Goal: Task Accomplishment & Management: Complete application form

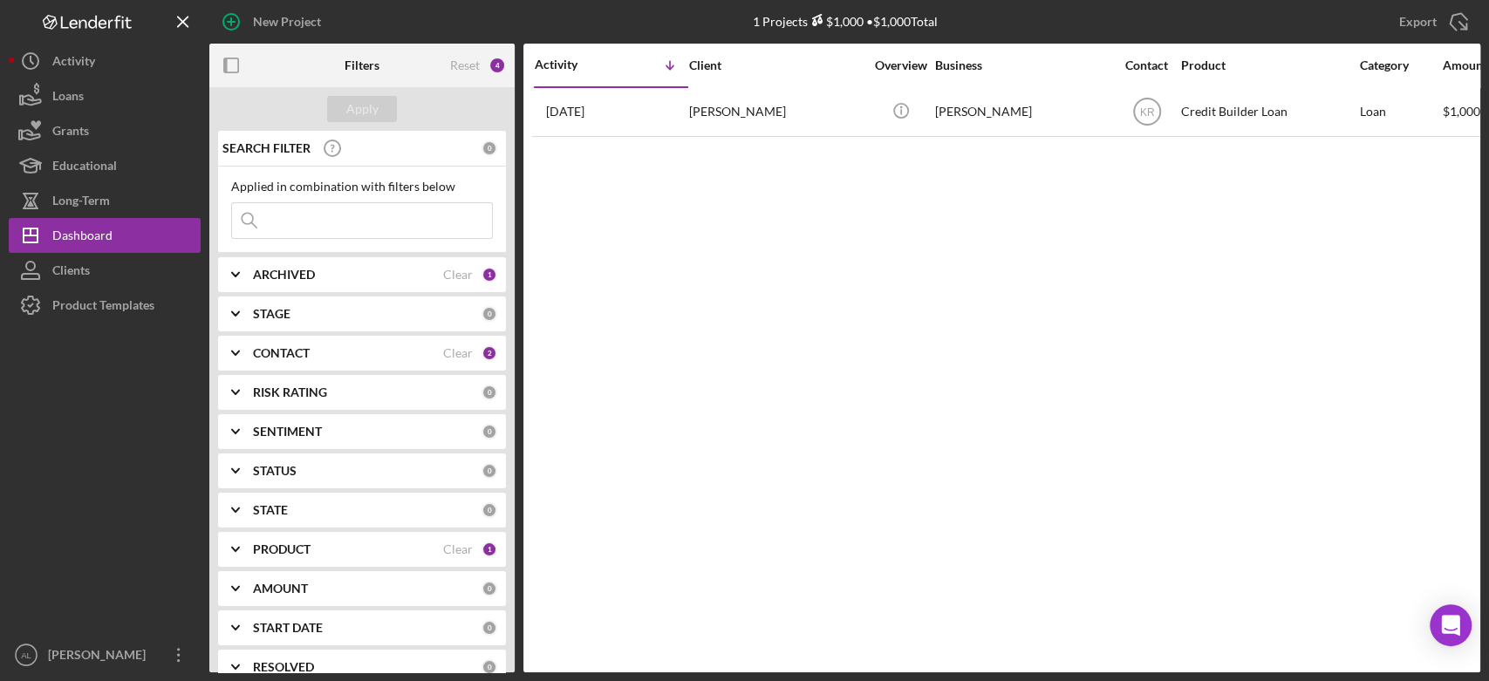
click at [311, 542] on div "PRODUCT Clear 1" at bounding box center [375, 550] width 244 height 16
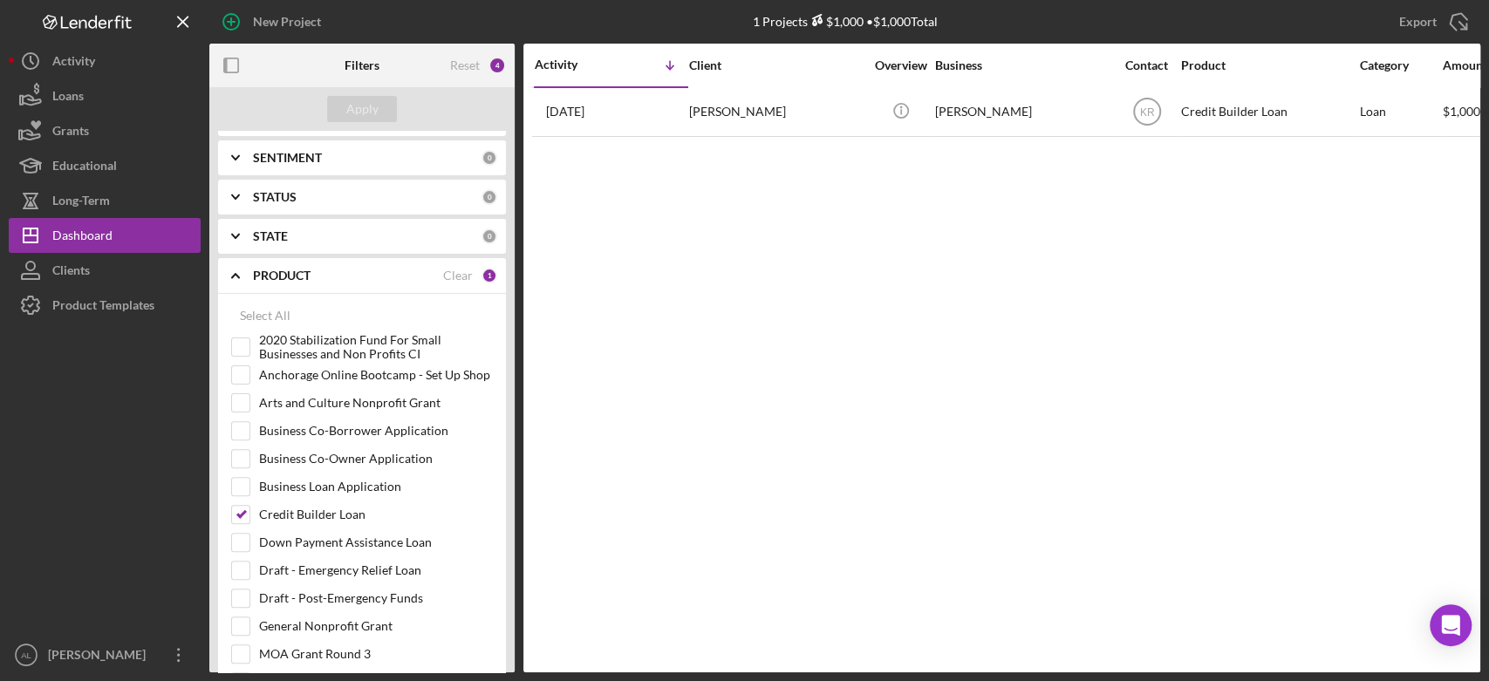
scroll to position [274, 0]
click at [240, 480] on input "Business Loan Application" at bounding box center [240, 486] width 17 height 17
checkbox input "true"
click at [342, 112] on button "Apply" at bounding box center [362, 109] width 70 height 26
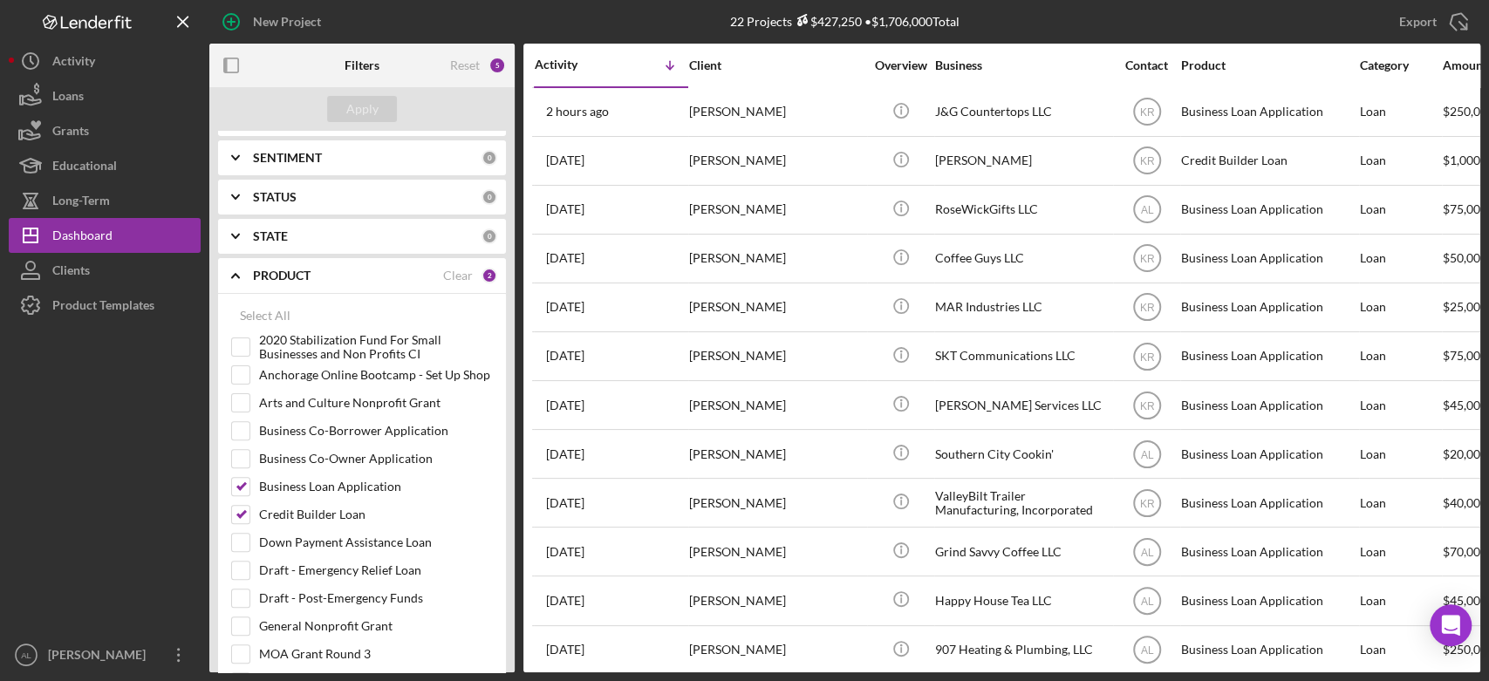
click at [301, 270] on b "PRODUCT" at bounding box center [282, 276] width 58 height 14
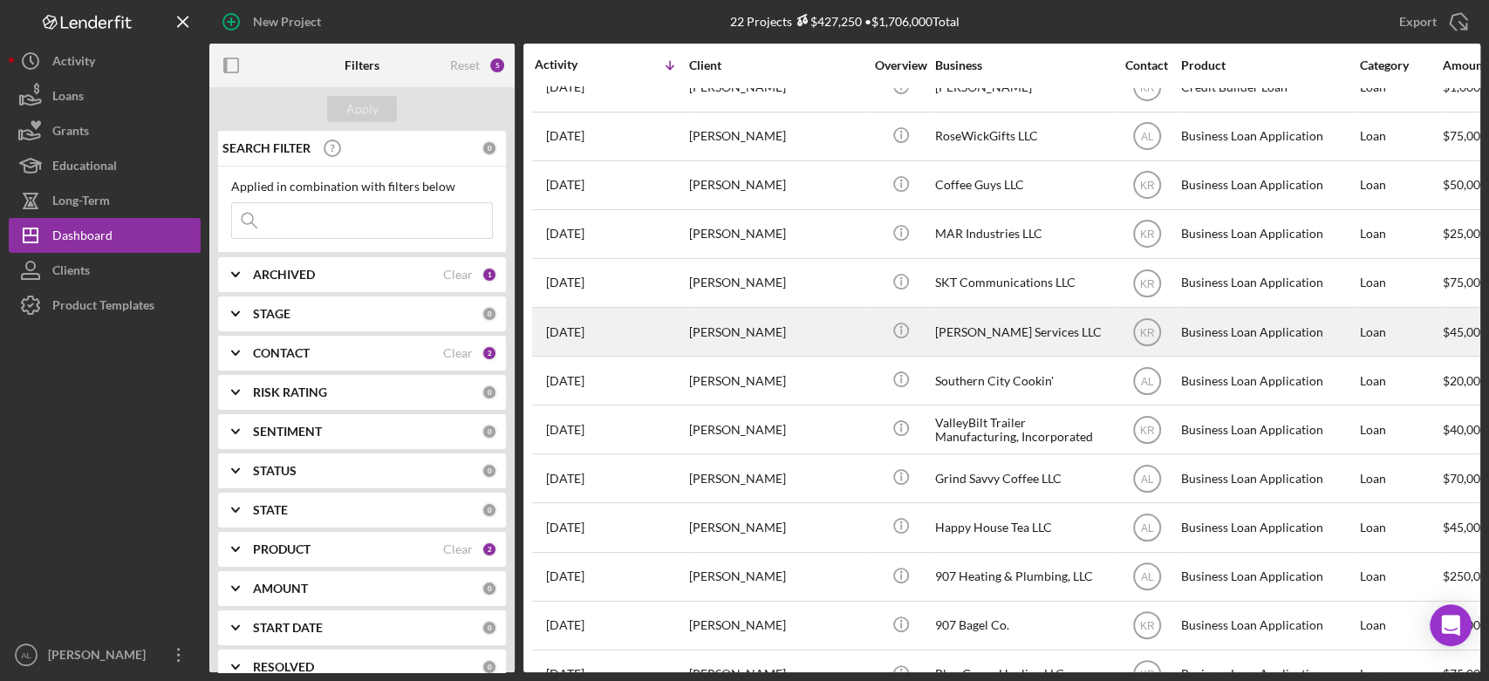
scroll to position [80, 0]
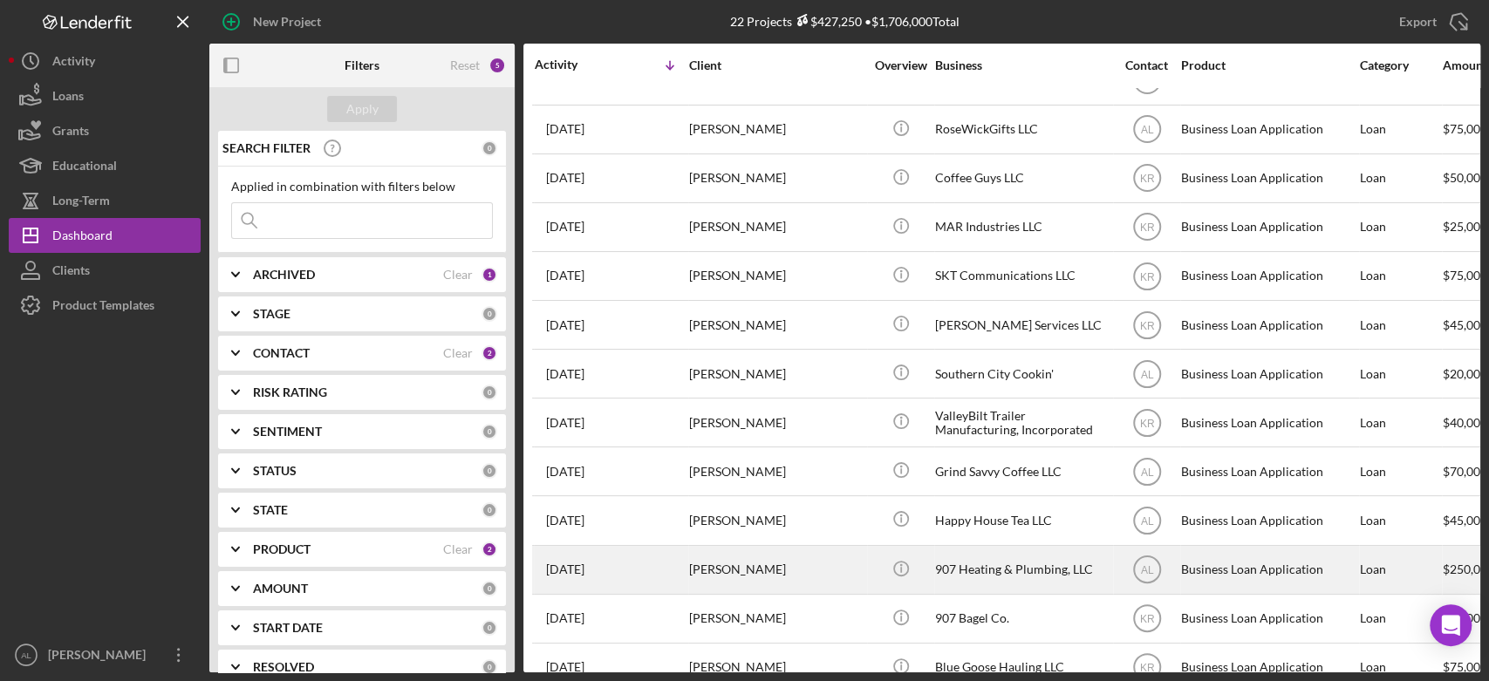
click at [690, 567] on div "[PERSON_NAME]" at bounding box center [776, 570] width 174 height 46
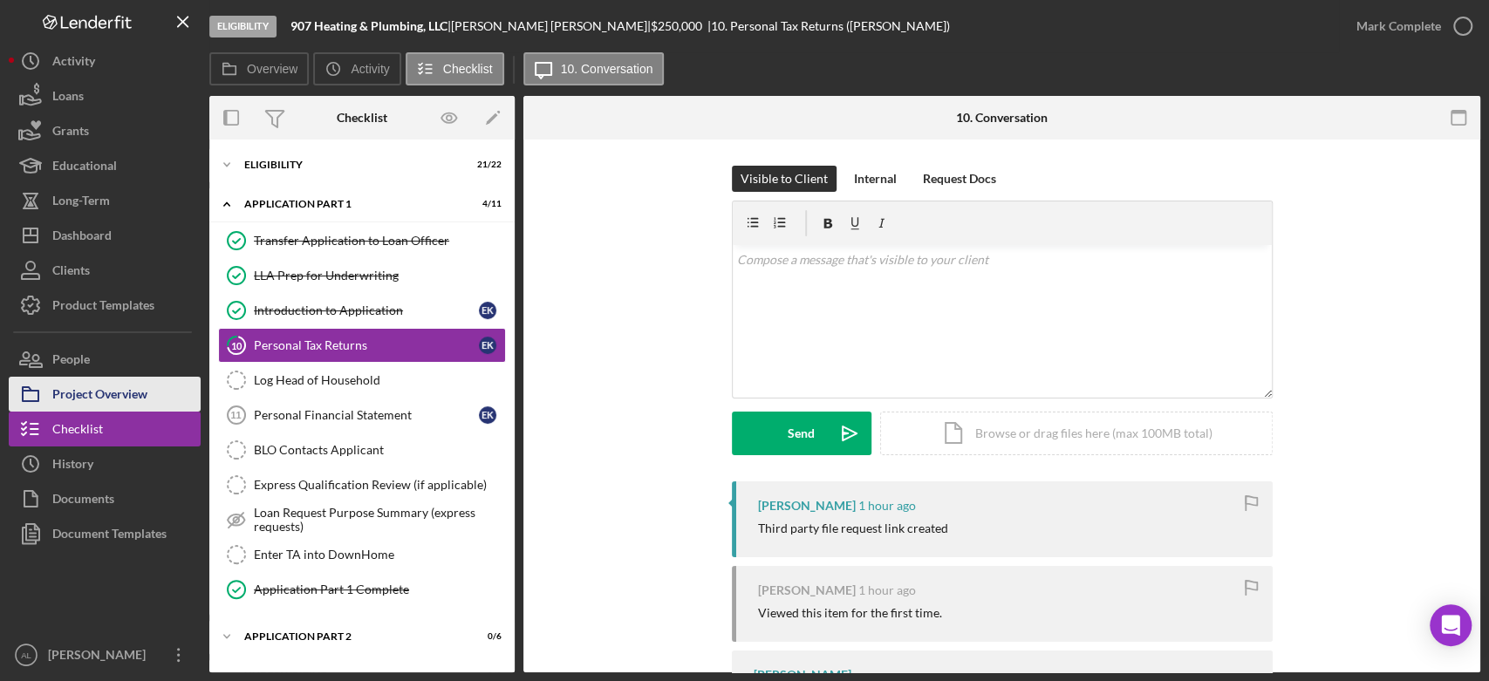
click at [102, 406] on div "Project Overview" at bounding box center [99, 396] width 95 height 39
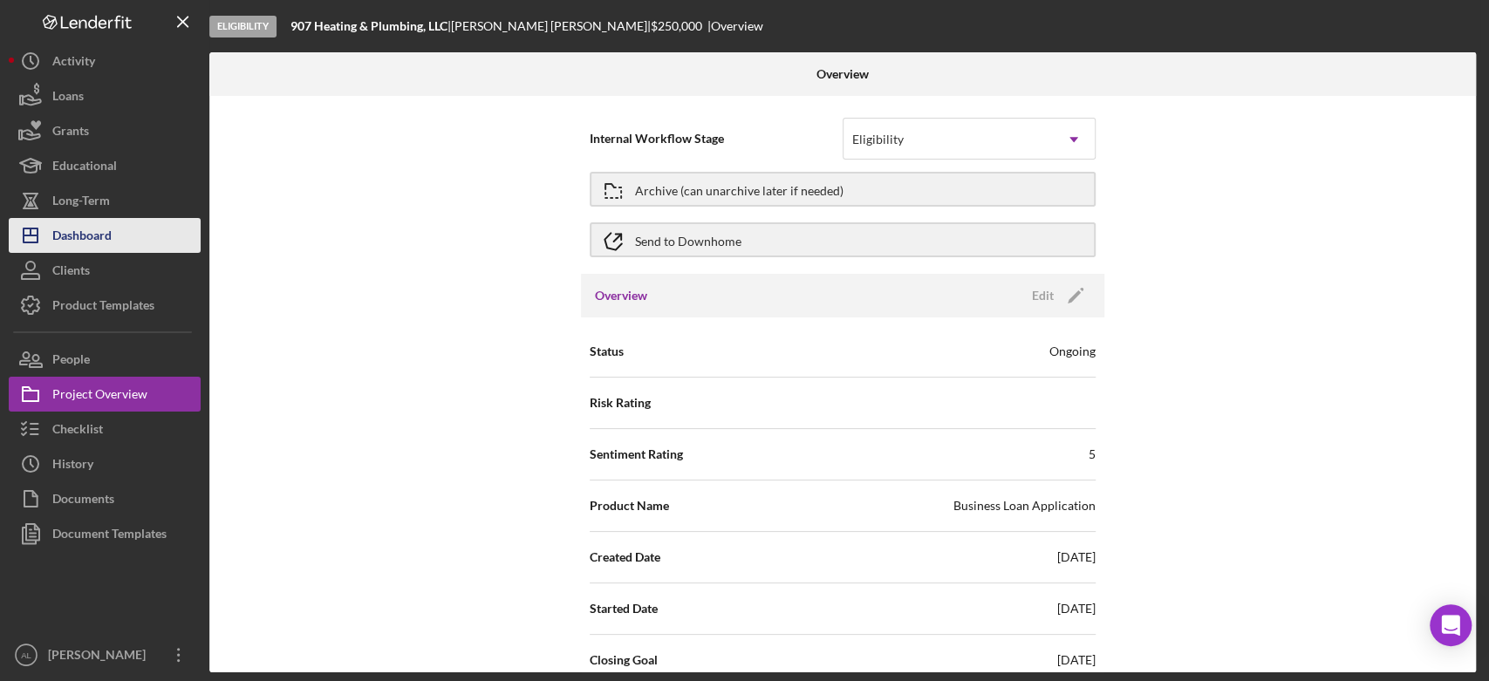
click at [86, 224] on div "Dashboard" at bounding box center [81, 237] width 59 height 39
